Goal: Information Seeking & Learning: Compare options

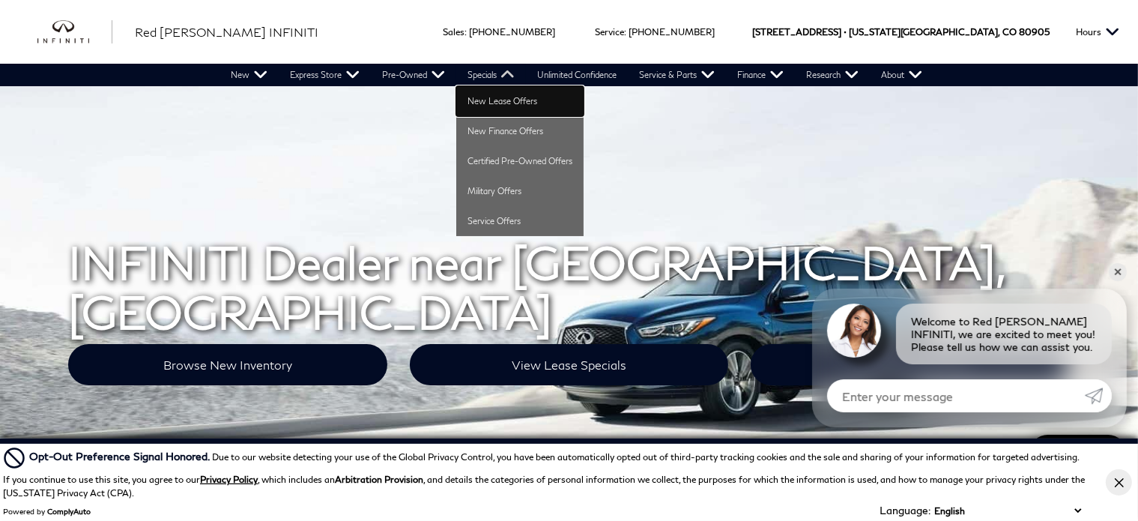
click at [504, 98] on link "New Lease Offers" at bounding box center [519, 101] width 127 height 30
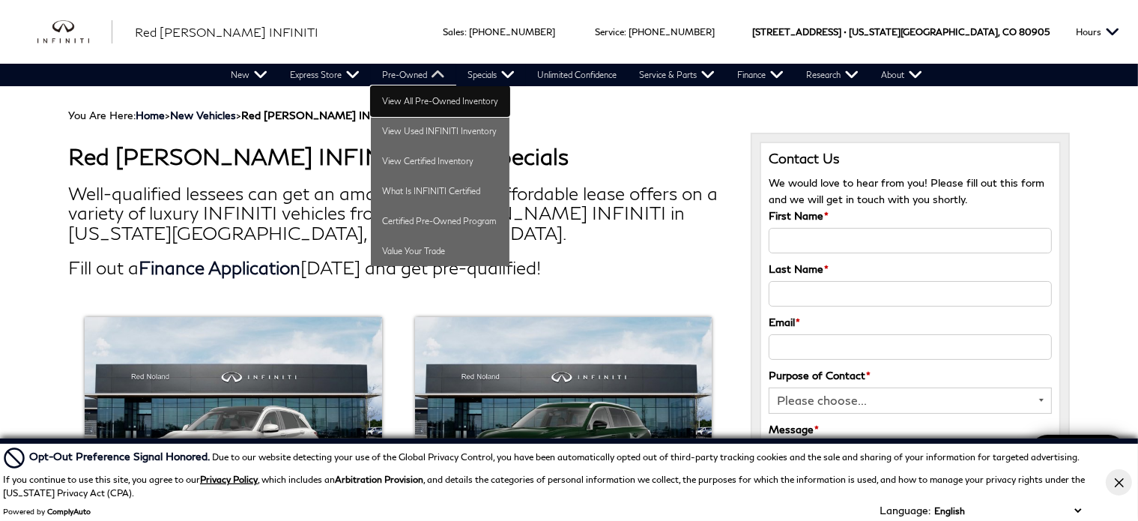
click at [423, 109] on link "View All Pre-Owned Inventory" at bounding box center [440, 101] width 139 height 30
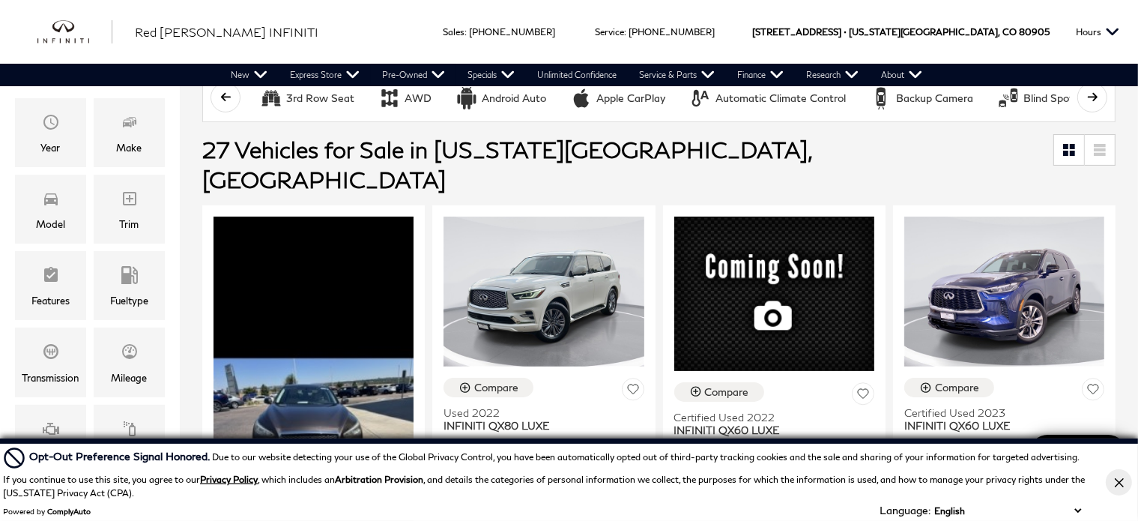
scroll to position [267, 0]
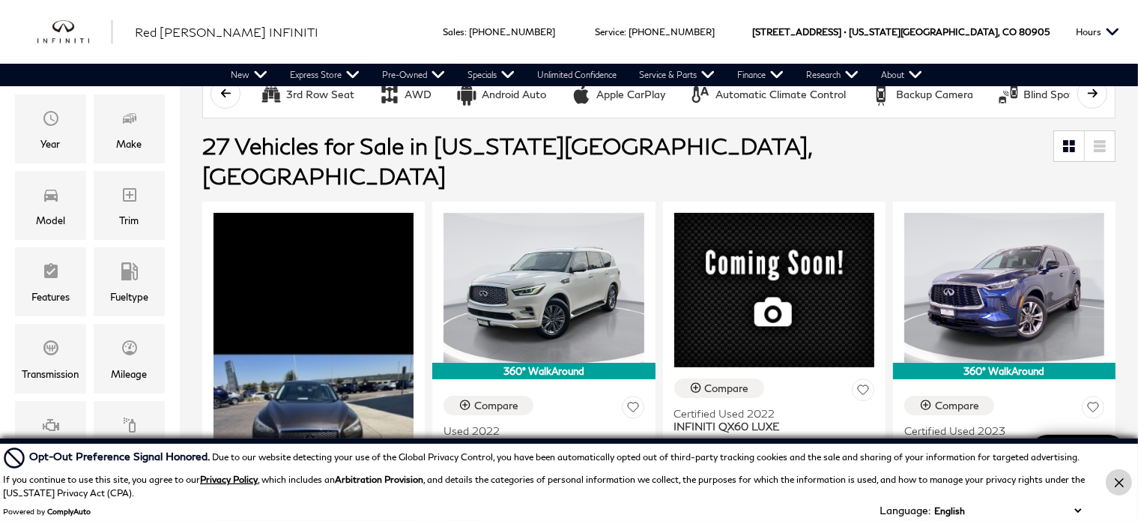
click at [1119, 485] on icon "Close Button" at bounding box center [1119, 482] width 9 height 9
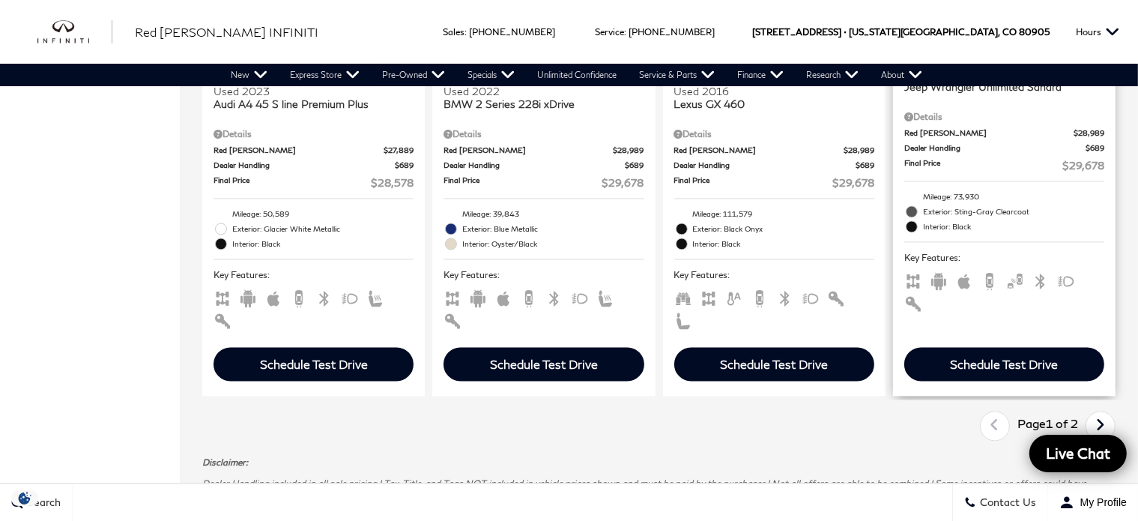
scroll to position [3037, 0]
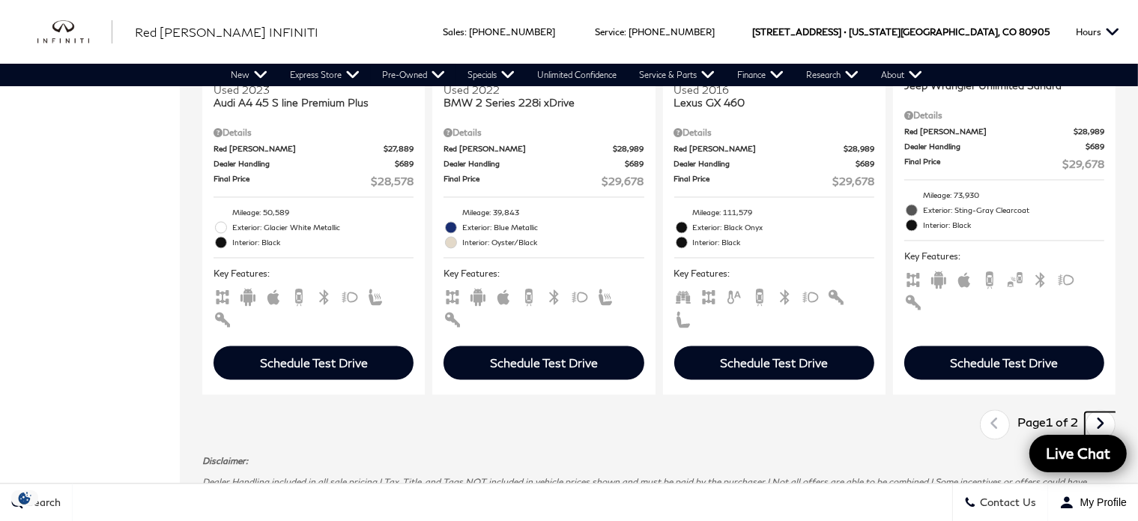
click at [1106, 411] on icon "next page" at bounding box center [1101, 423] width 10 height 24
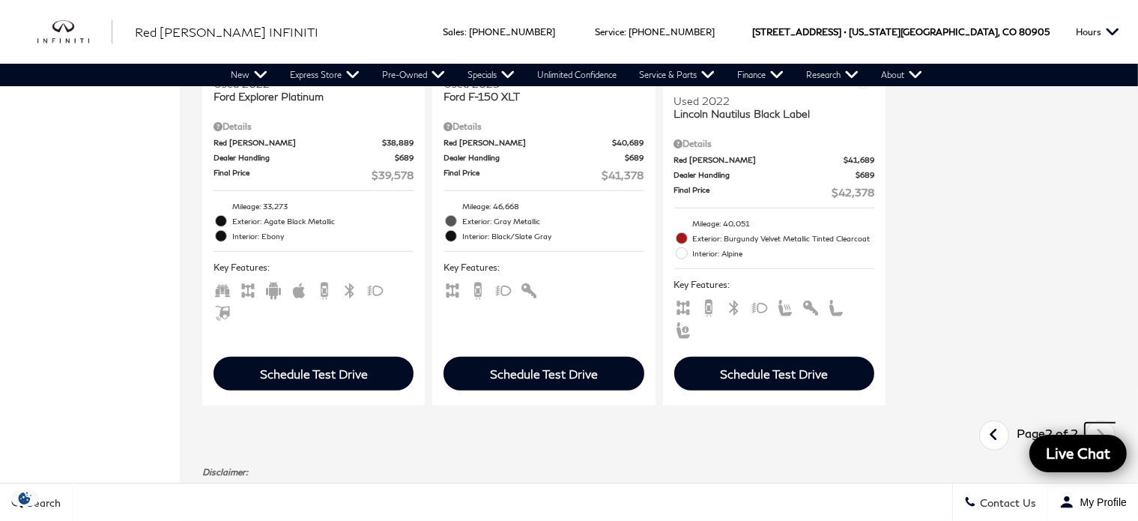
scroll to position [1146, 0]
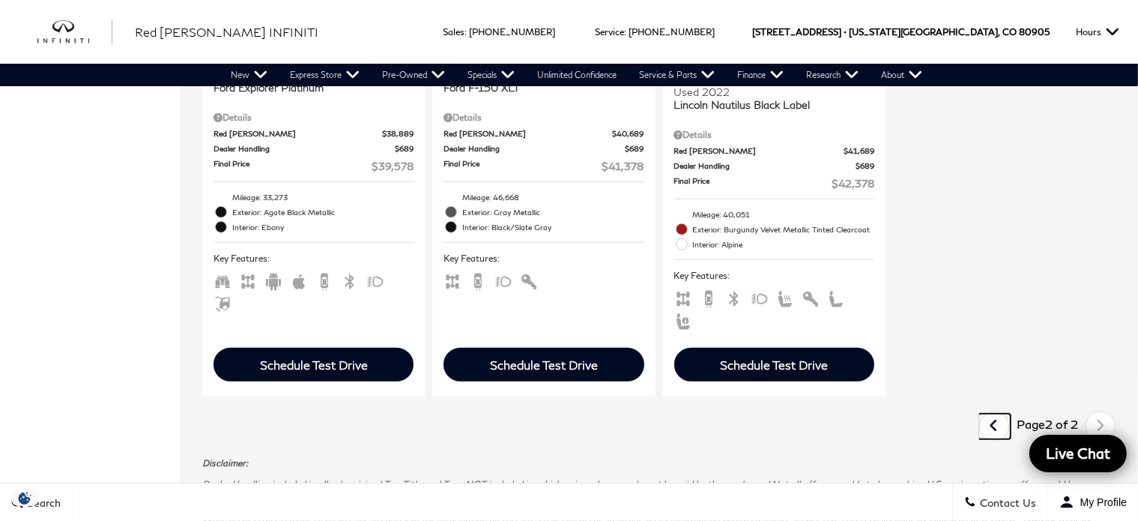
click at [1010, 414] on link "Last" at bounding box center [994, 426] width 32 height 25
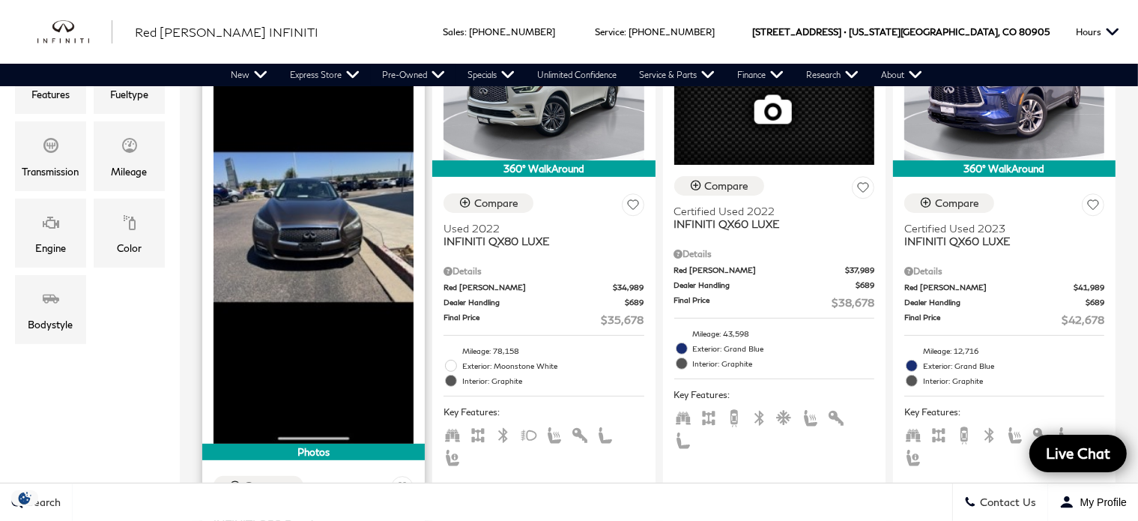
scroll to position [467, 0]
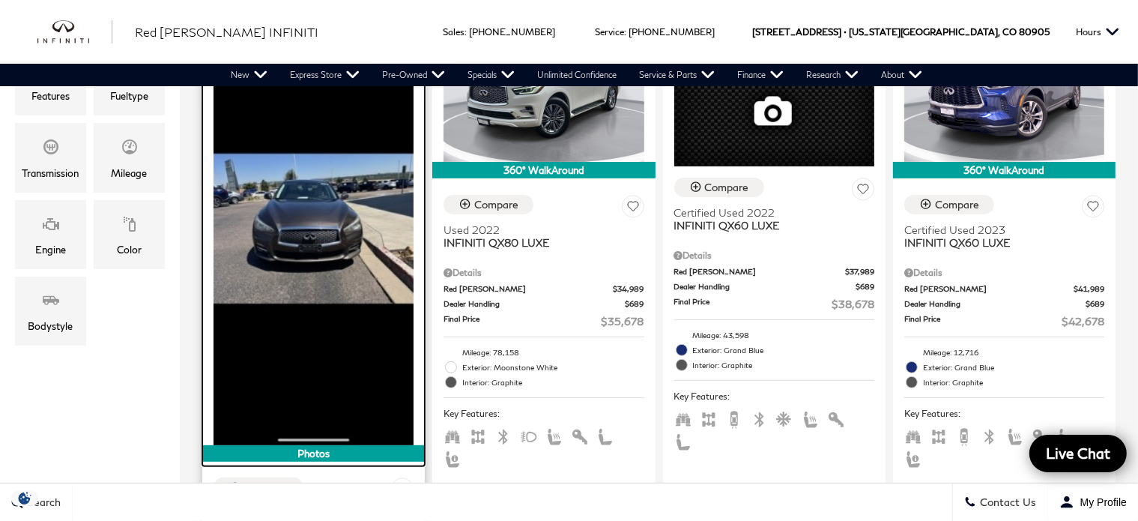
click at [318, 220] on img at bounding box center [314, 228] width 200 height 433
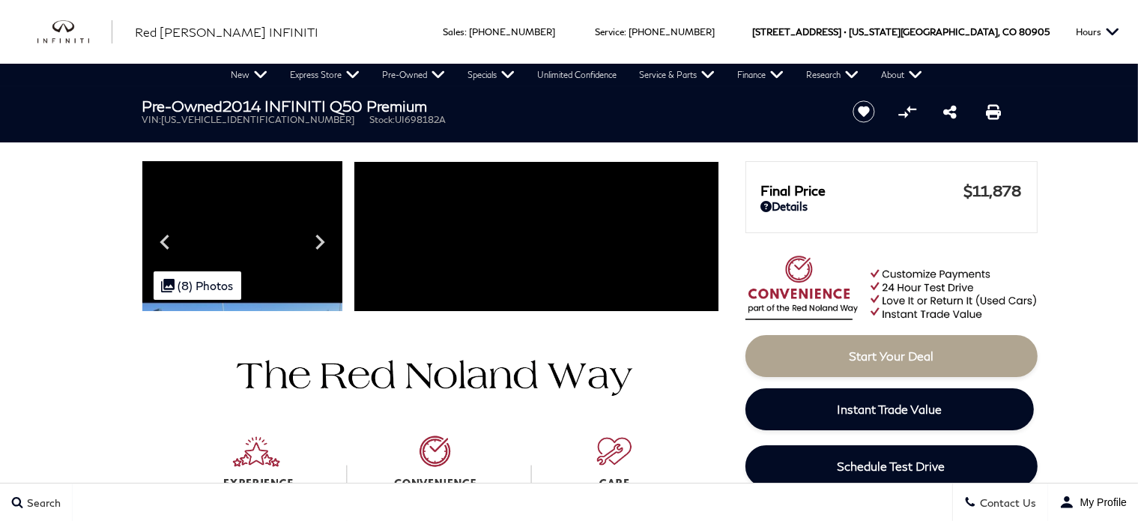
click at [654, 372] on div at bounding box center [537, 380] width 366 height 274
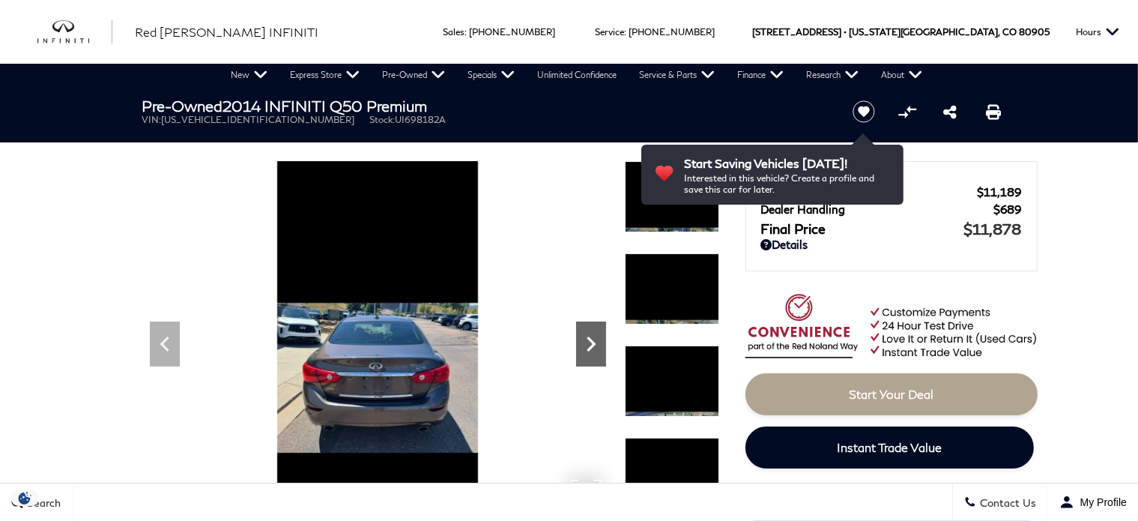
click at [589, 342] on icon "Next" at bounding box center [591, 344] width 30 height 30
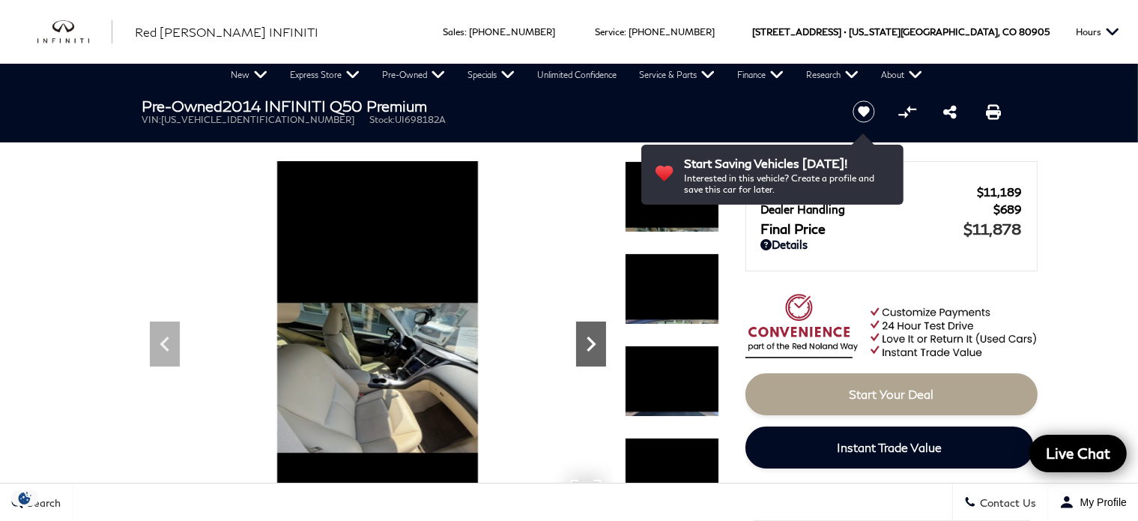
click at [589, 342] on icon "Next" at bounding box center [591, 344] width 30 height 30
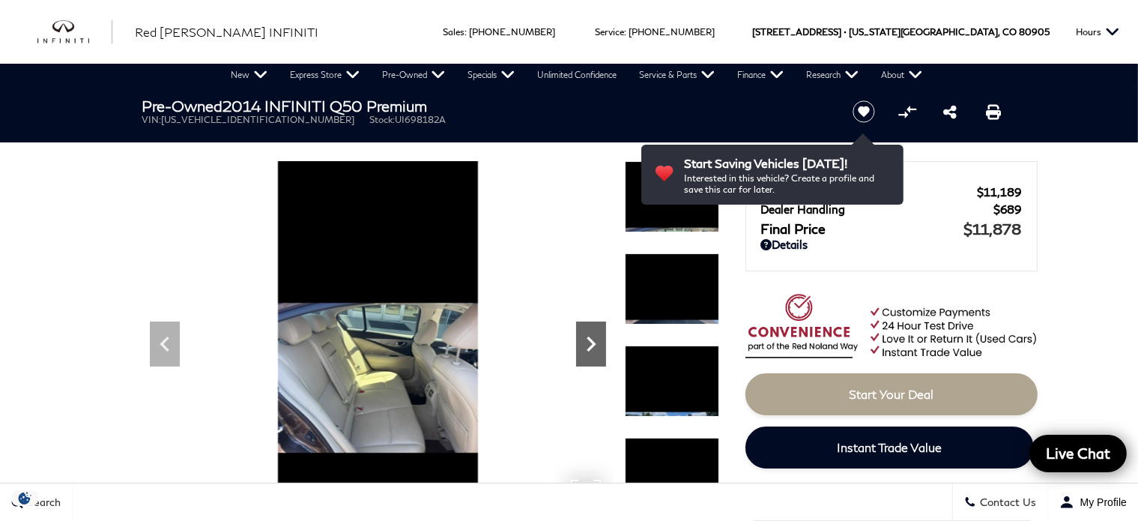
click at [589, 342] on icon "Next" at bounding box center [591, 344] width 30 height 30
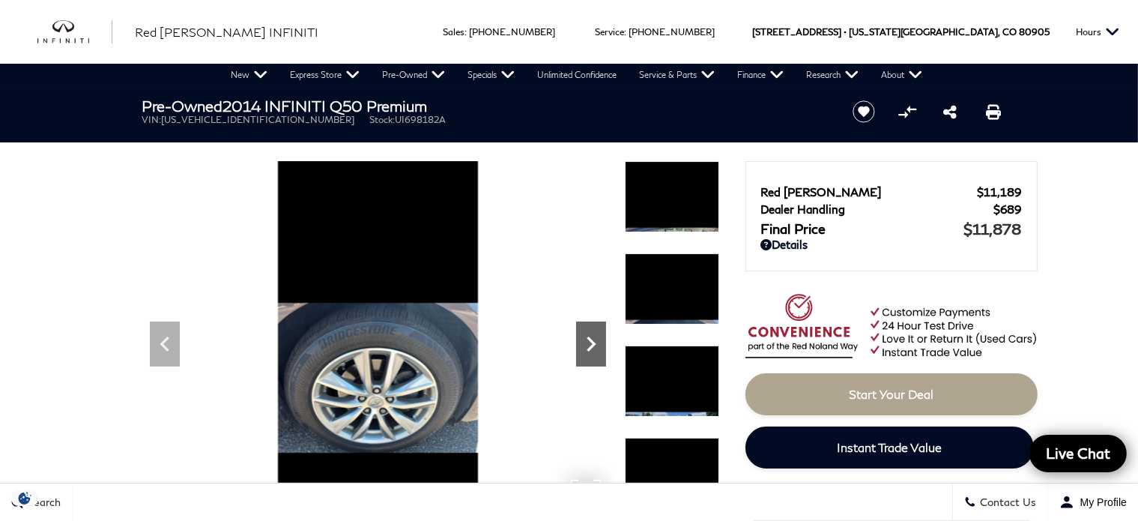
click at [589, 342] on icon "Next" at bounding box center [591, 344] width 30 height 30
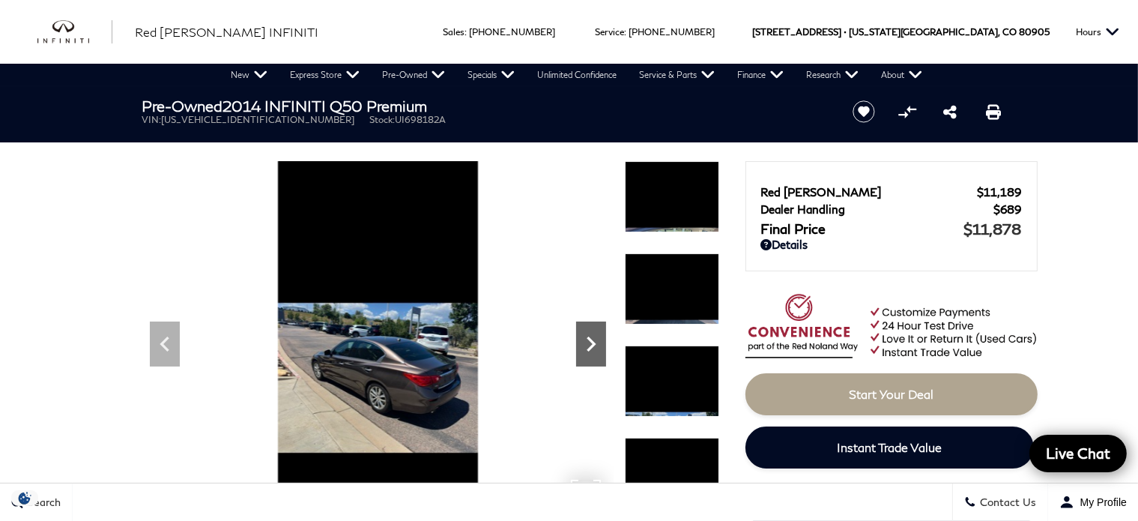
click at [589, 342] on icon "Next" at bounding box center [591, 344] width 30 height 30
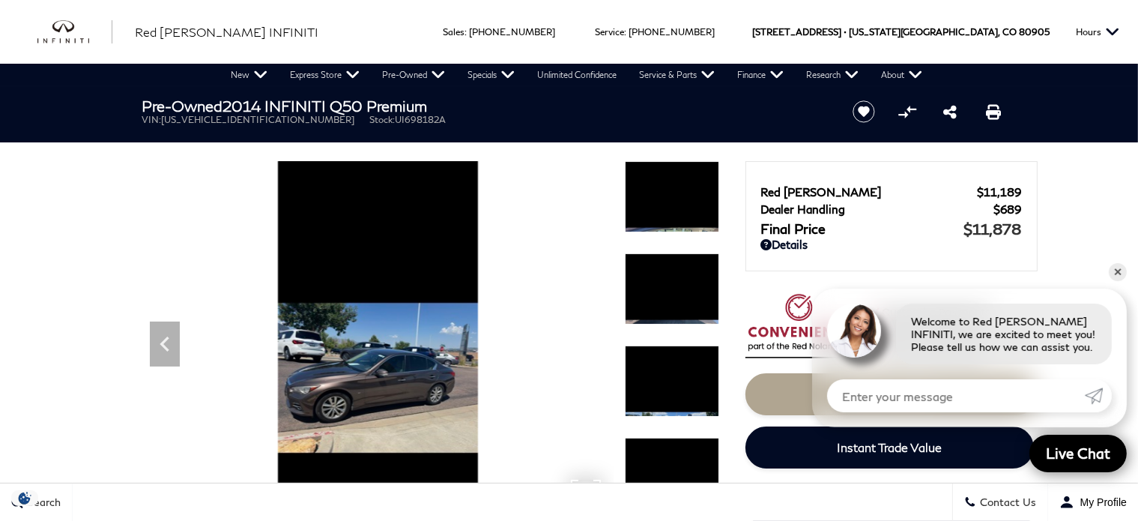
click at [589, 342] on img at bounding box center [377, 377] width 471 height 433
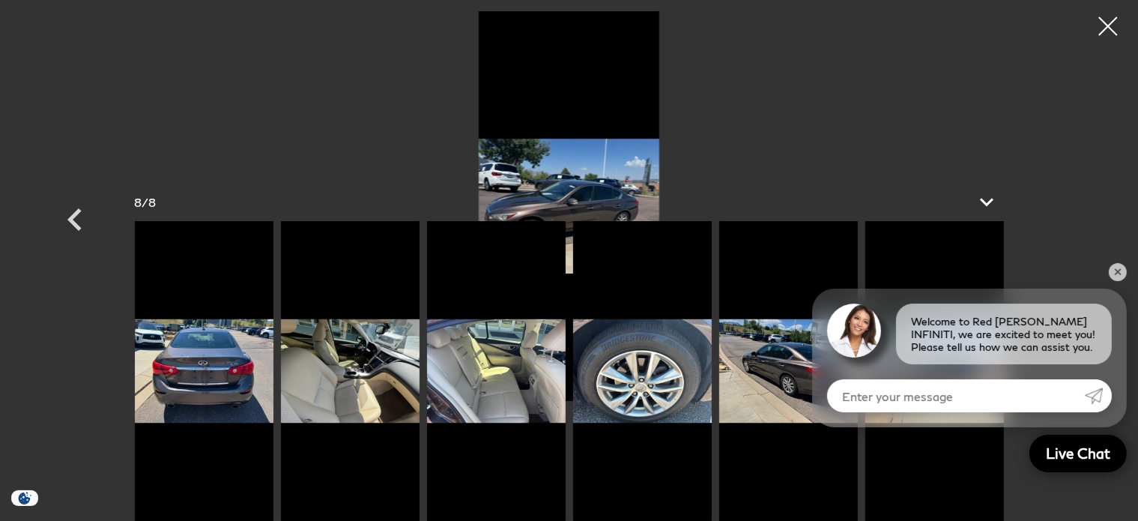
scroll to position [565, 0]
click at [1116, 276] on link "✕" at bounding box center [1118, 272] width 18 height 18
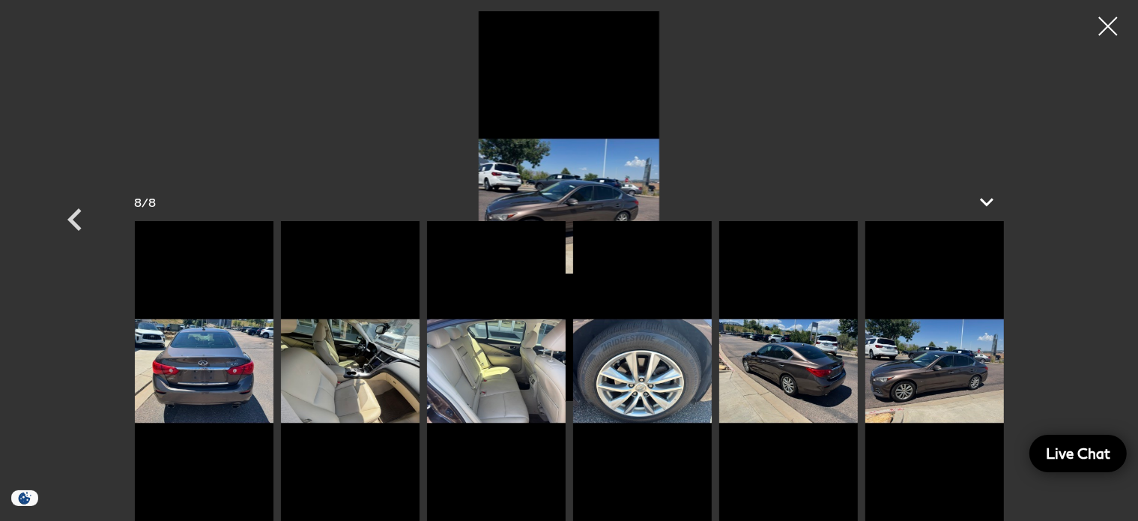
scroll to position [930, 0]
click at [989, 203] on icon at bounding box center [987, 202] width 18 height 11
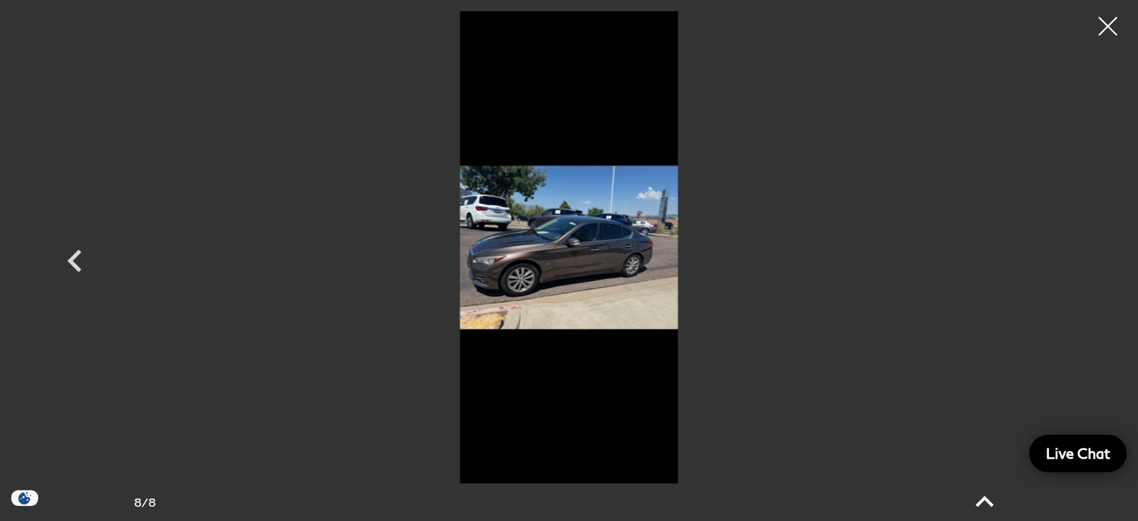
click at [989, 203] on img at bounding box center [569, 247] width 899 height 472
click at [75, 268] on icon "Previous" at bounding box center [74, 260] width 14 height 22
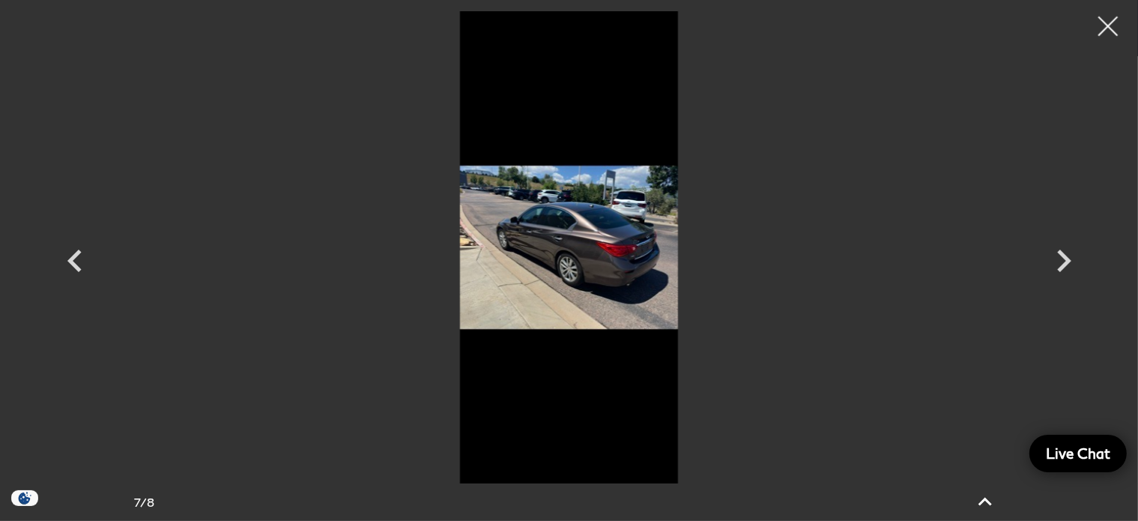
click at [1112, 22] on div at bounding box center [1109, 27] width 40 height 40
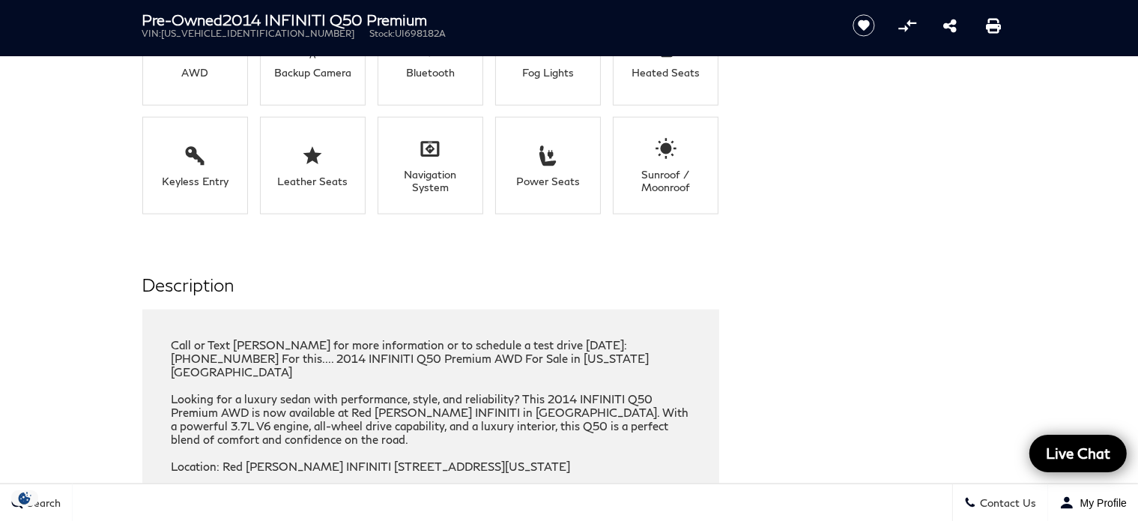
scroll to position [1737, 0]
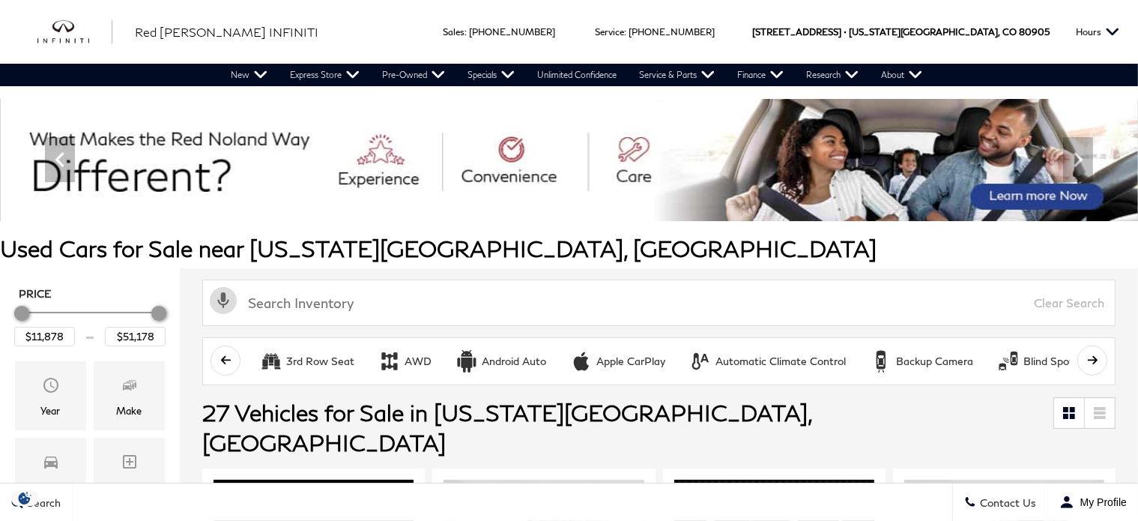
scroll to position [1146, 0]
